Goal: Task Accomplishment & Management: Manage account settings

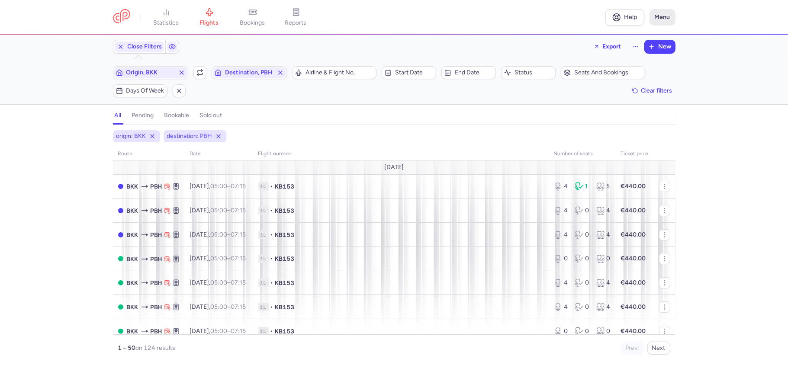
scroll to position [750, 0]
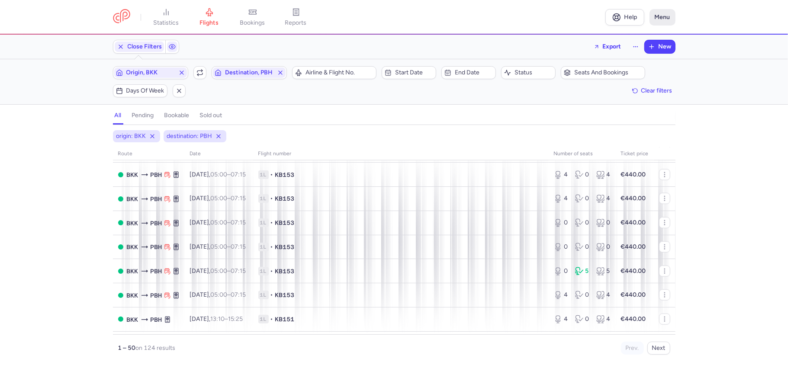
click at [665, 15] on button "Menu" at bounding box center [663, 17] width 26 height 16
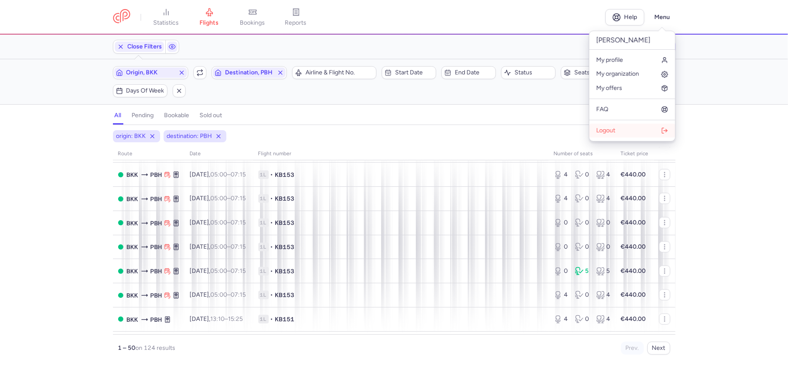
click at [607, 130] on span "Logout" at bounding box center [606, 130] width 19 height 7
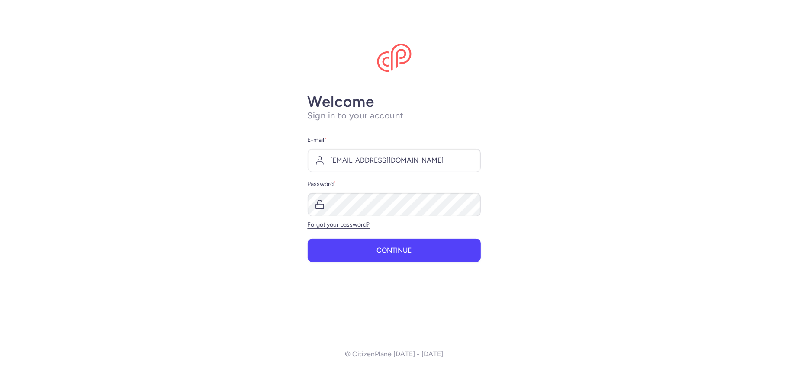
type input "info+api@journeydeal.com"
click at [399, 251] on span "Continue" at bounding box center [394, 250] width 35 height 8
